Goal: Task Accomplishment & Management: Use online tool/utility

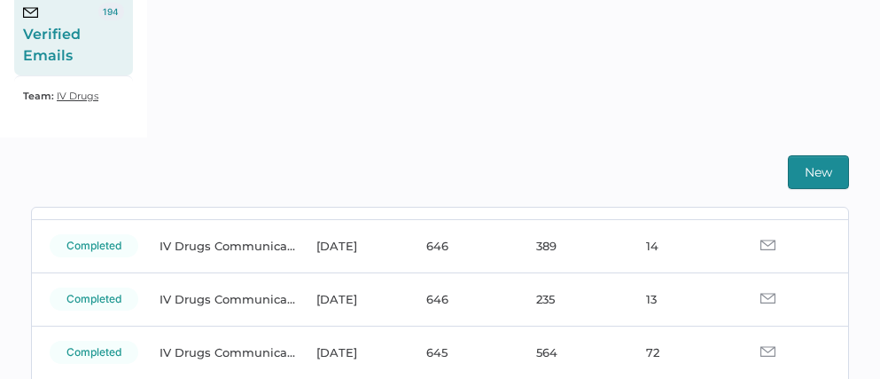
scroll to position [118, 0]
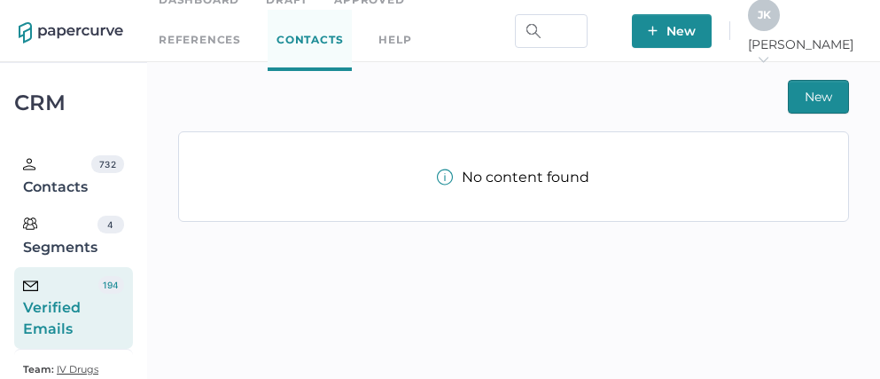
scroll to position [42, 0]
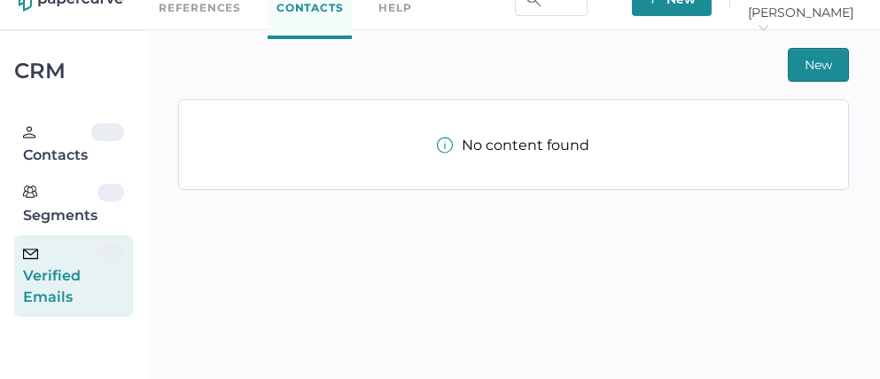
scroll to position [32, 0]
click at [71, 281] on div "Verified Emails" at bounding box center [60, 276] width 75 height 64
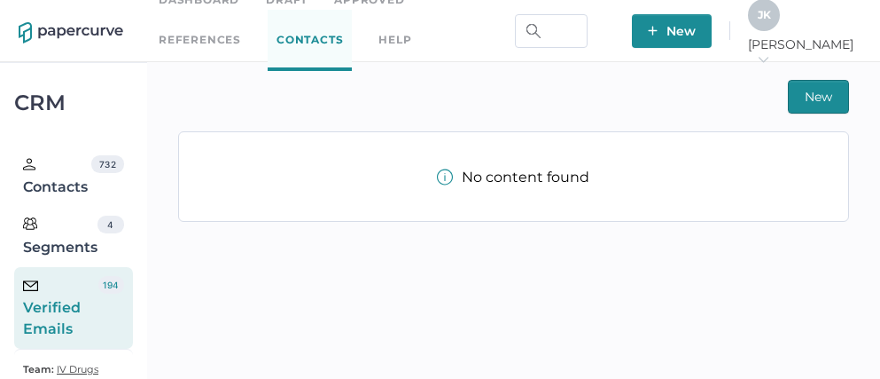
scroll to position [42, 0]
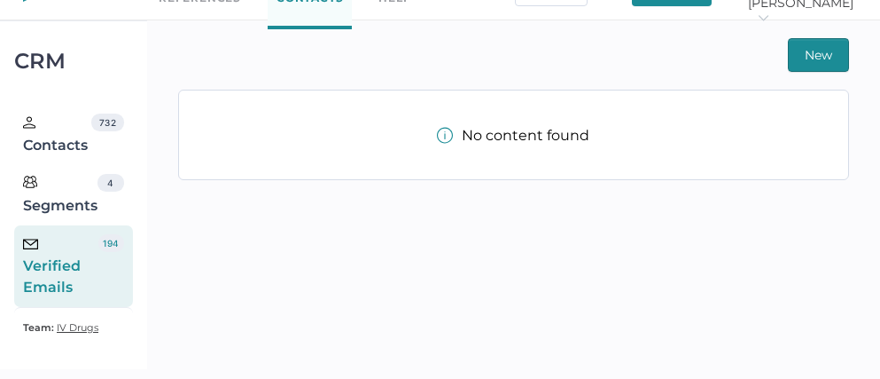
click at [64, 270] on div "Verified Emails" at bounding box center [60, 266] width 75 height 64
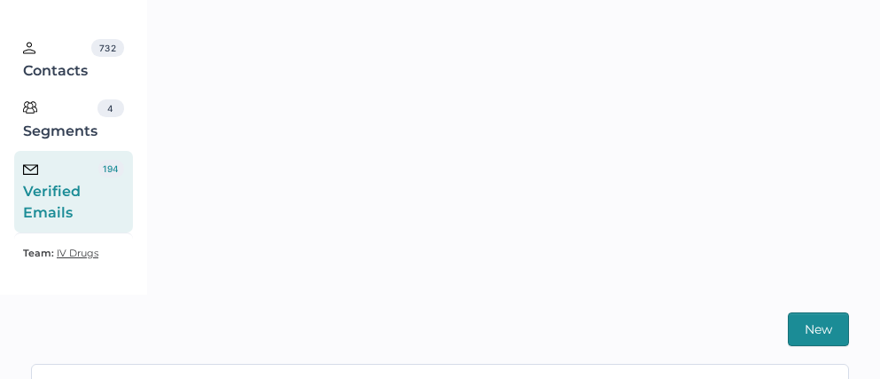
scroll to position [0, 0]
